Goal: Find specific page/section: Find specific page/section

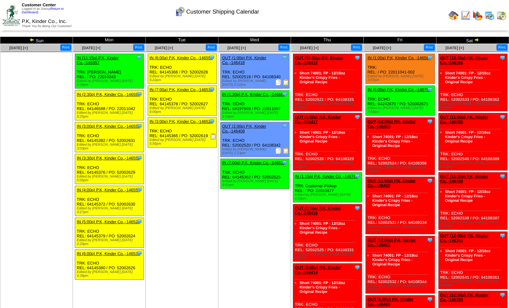
click at [501, 15] on img at bounding box center [502, 15] width 10 height 10
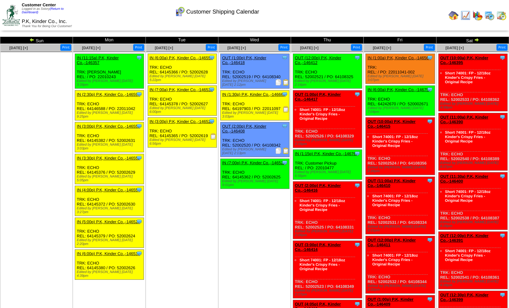
click at [489, 18] on img at bounding box center [490, 15] width 10 height 10
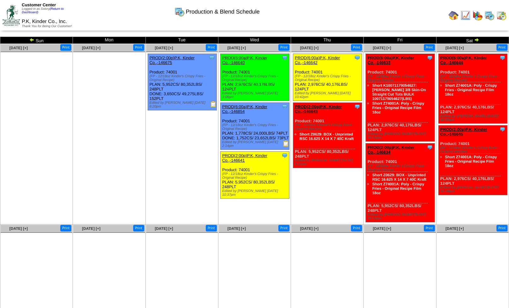
click at [488, 16] on img at bounding box center [490, 15] width 10 height 10
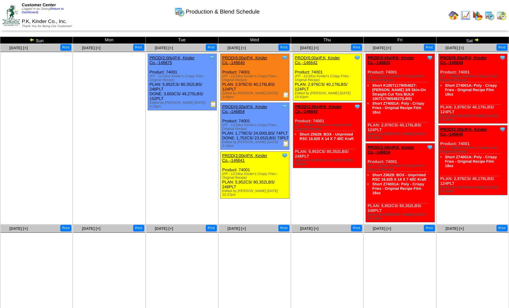
click at [501, 15] on img at bounding box center [502, 15] width 10 height 10
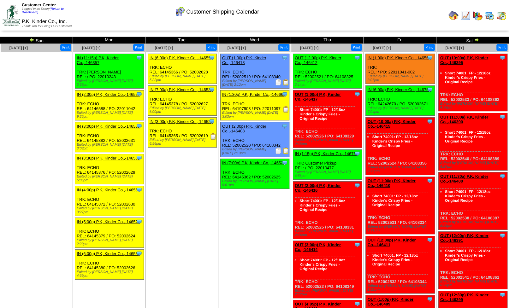
click at [490, 15] on img at bounding box center [490, 15] width 10 height 10
